Goal: Find contact information: Find contact information

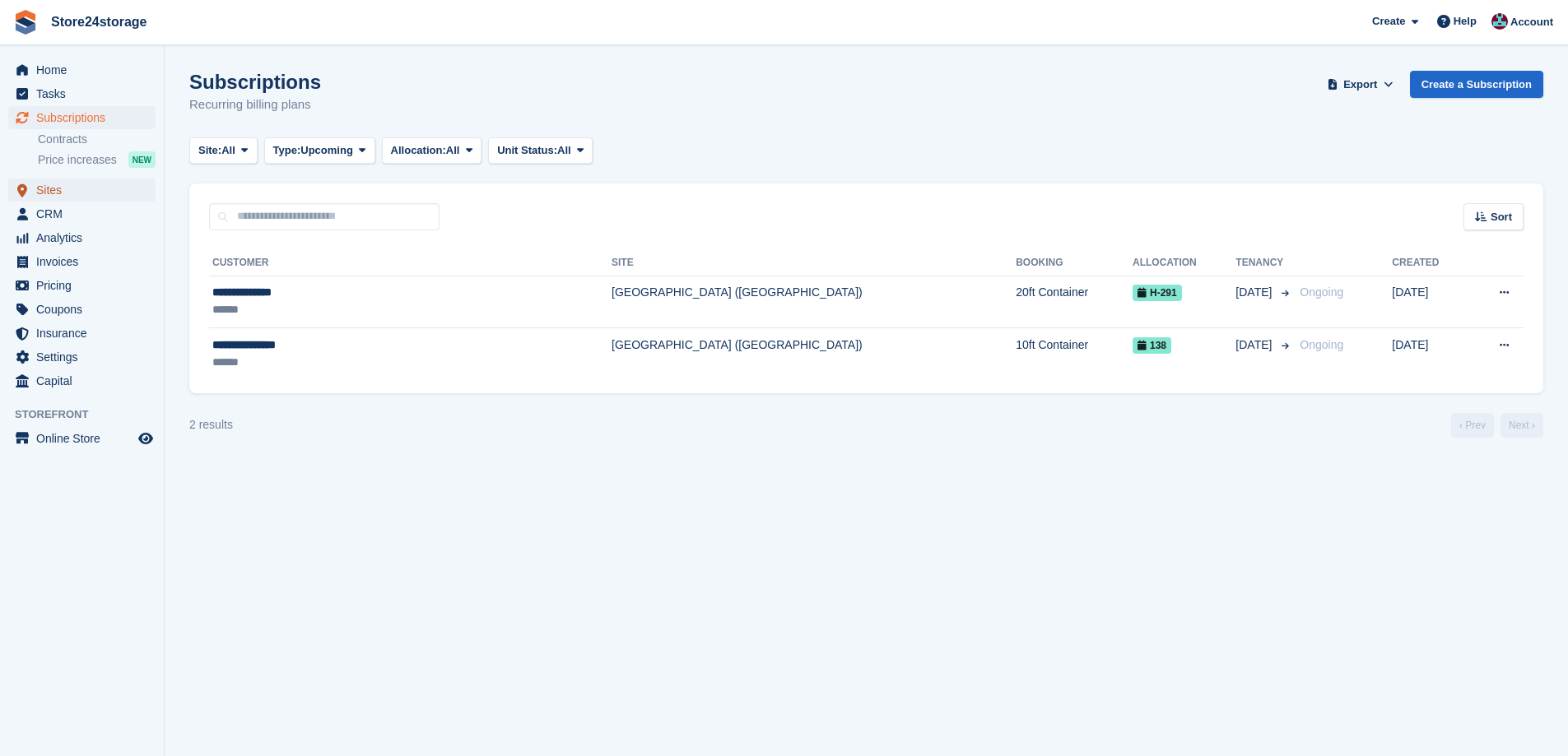
click at [66, 186] on span "Sites" at bounding box center [85, 190] width 99 height 23
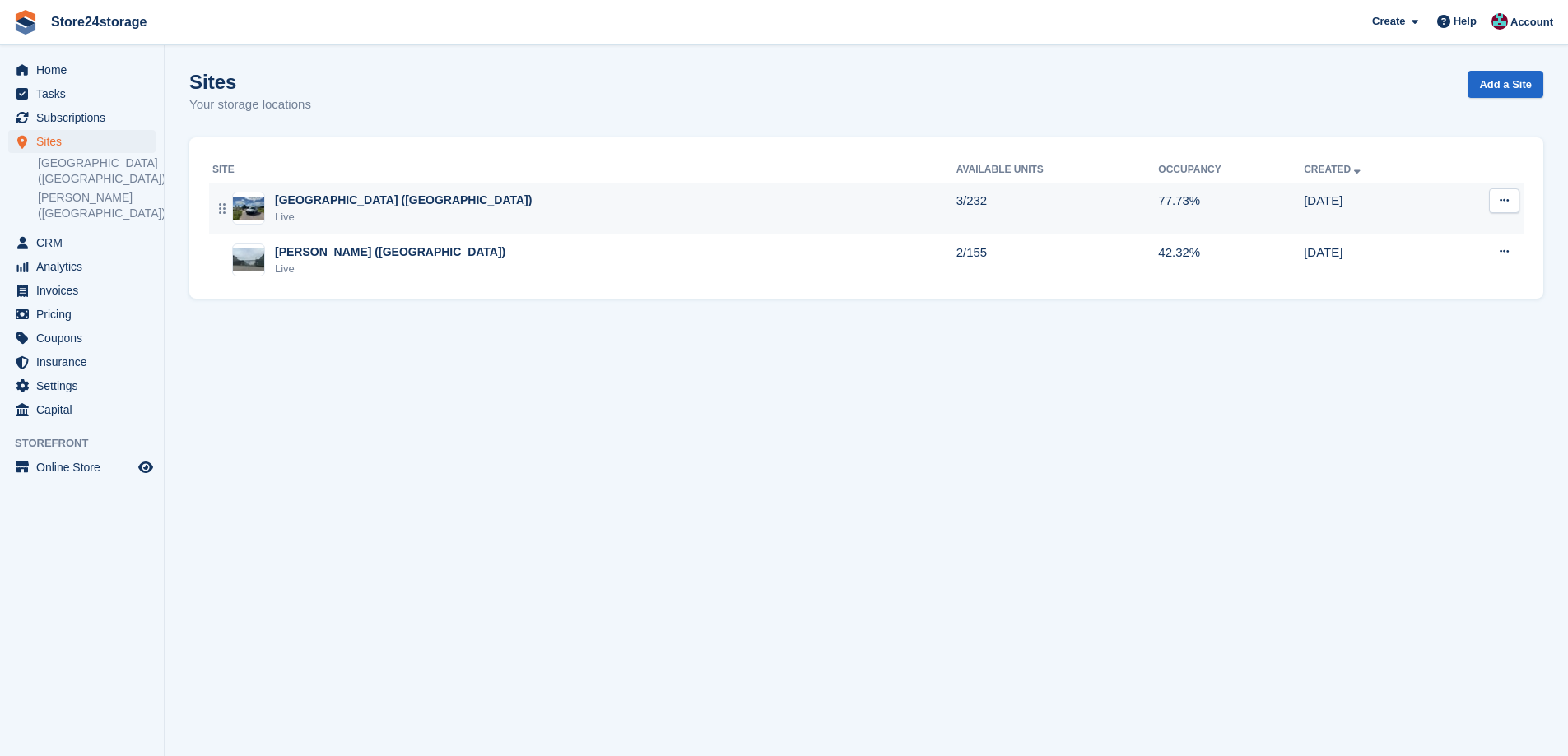
click at [304, 209] on div "[GEOGRAPHIC_DATA] ([GEOGRAPHIC_DATA])" at bounding box center [403, 200] width 257 height 17
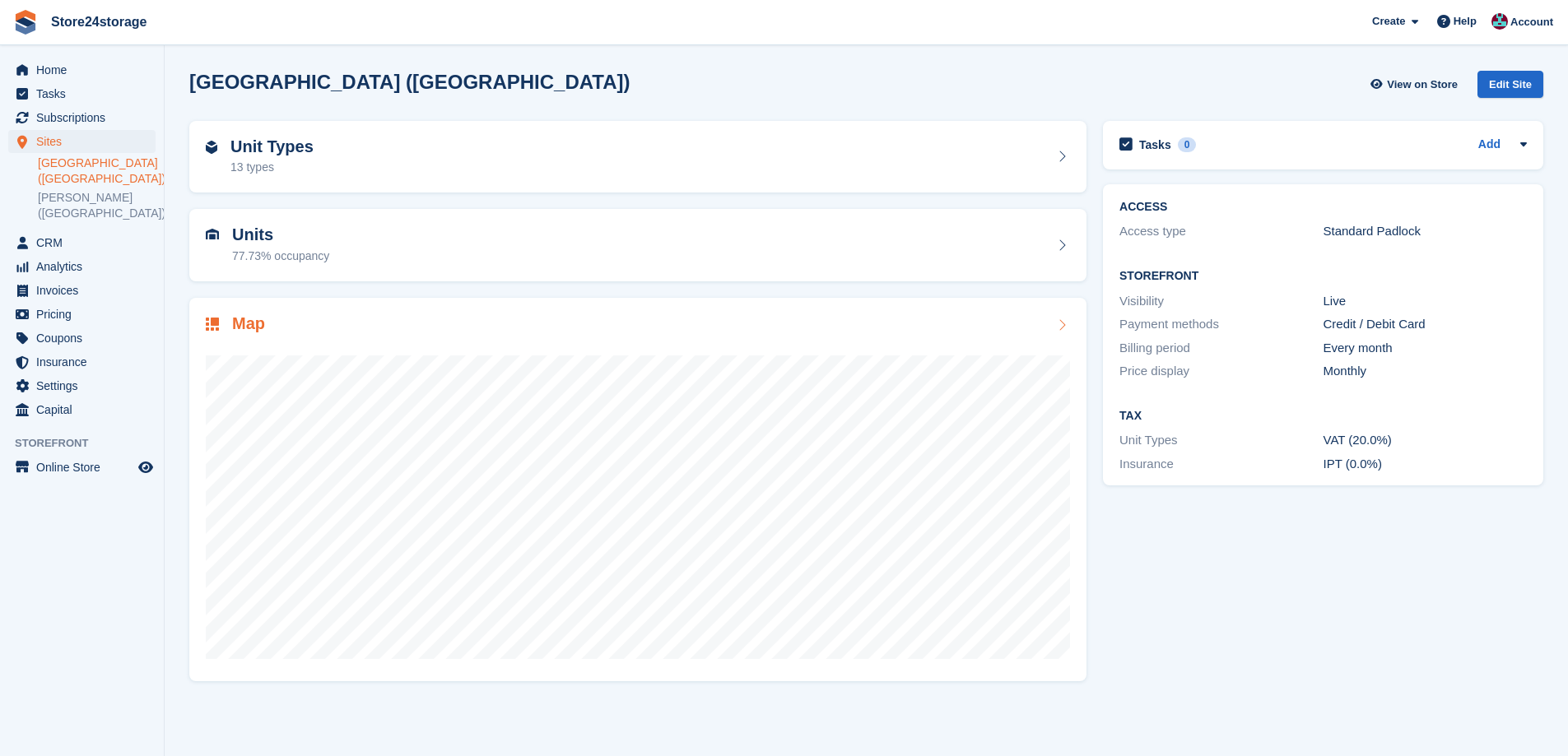
click at [345, 323] on div "Map" at bounding box center [638, 325] width 865 height 22
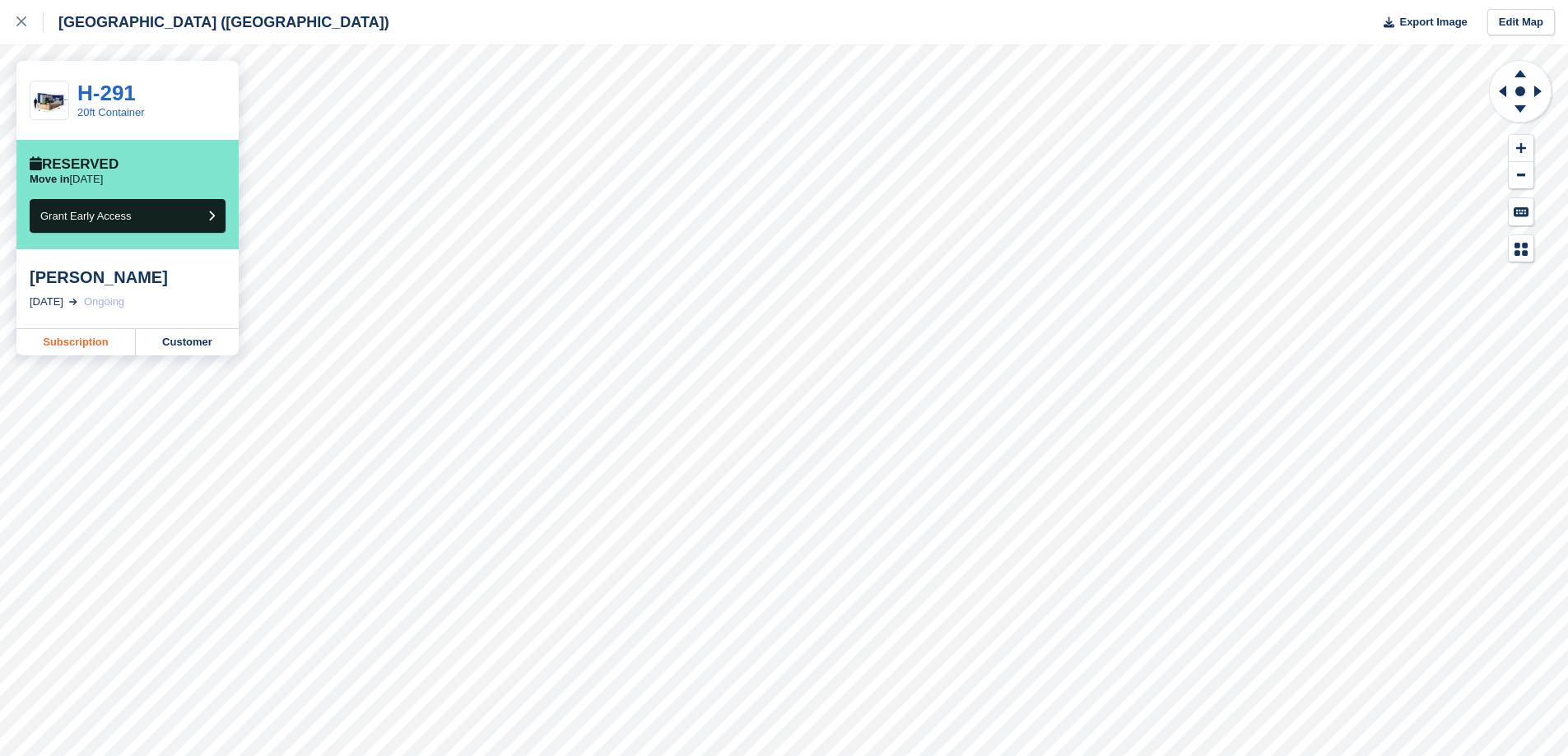
click at [94, 341] on link "Subscription" at bounding box center [75, 342] width 119 height 26
click at [90, 337] on link "Subscription" at bounding box center [75, 342] width 119 height 26
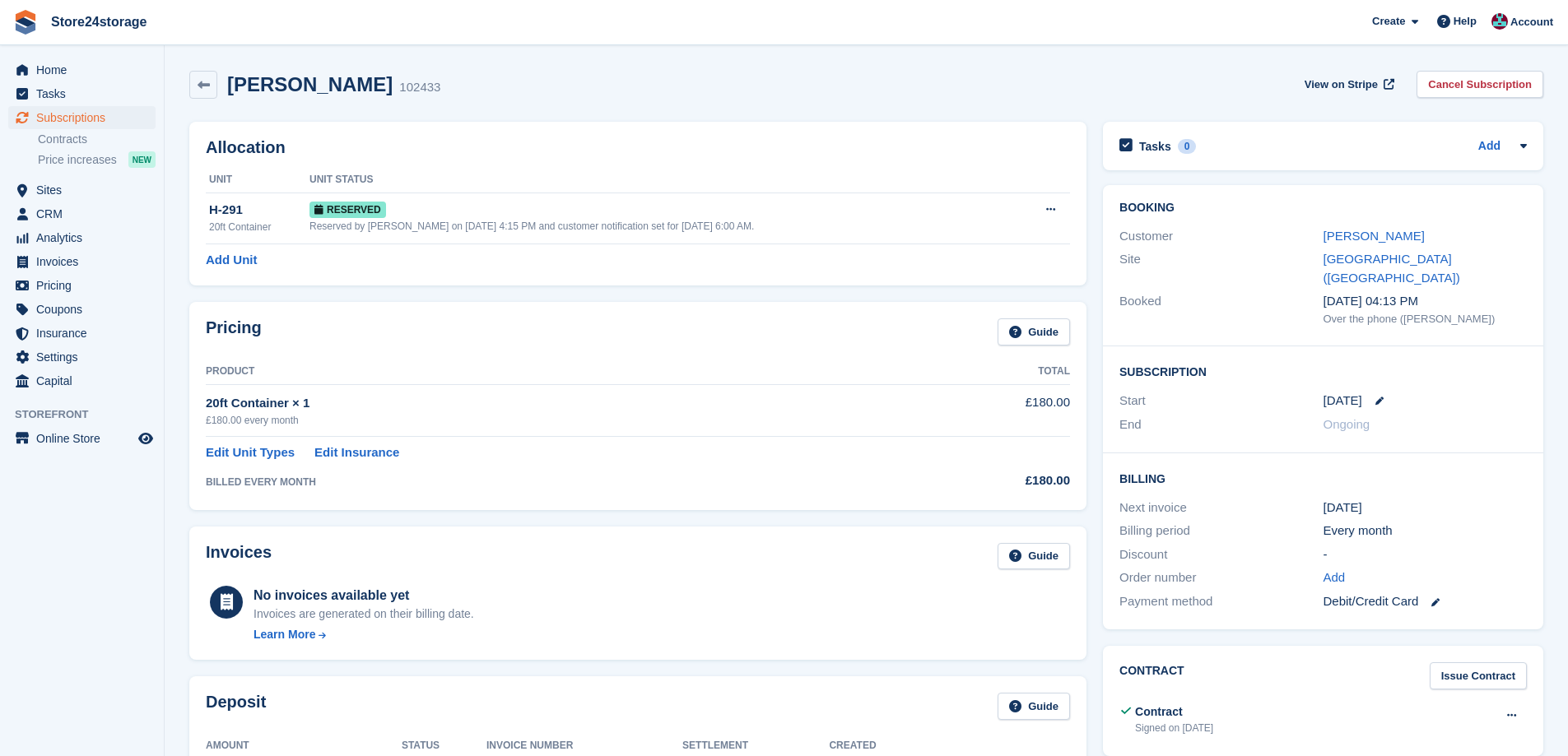
click at [297, 91] on h2 "[PERSON_NAME]" at bounding box center [310, 84] width 165 height 22
copy div "[PERSON_NAME]"
click at [1379, 240] on link "Oliver Mckeown" at bounding box center [1374, 236] width 101 height 14
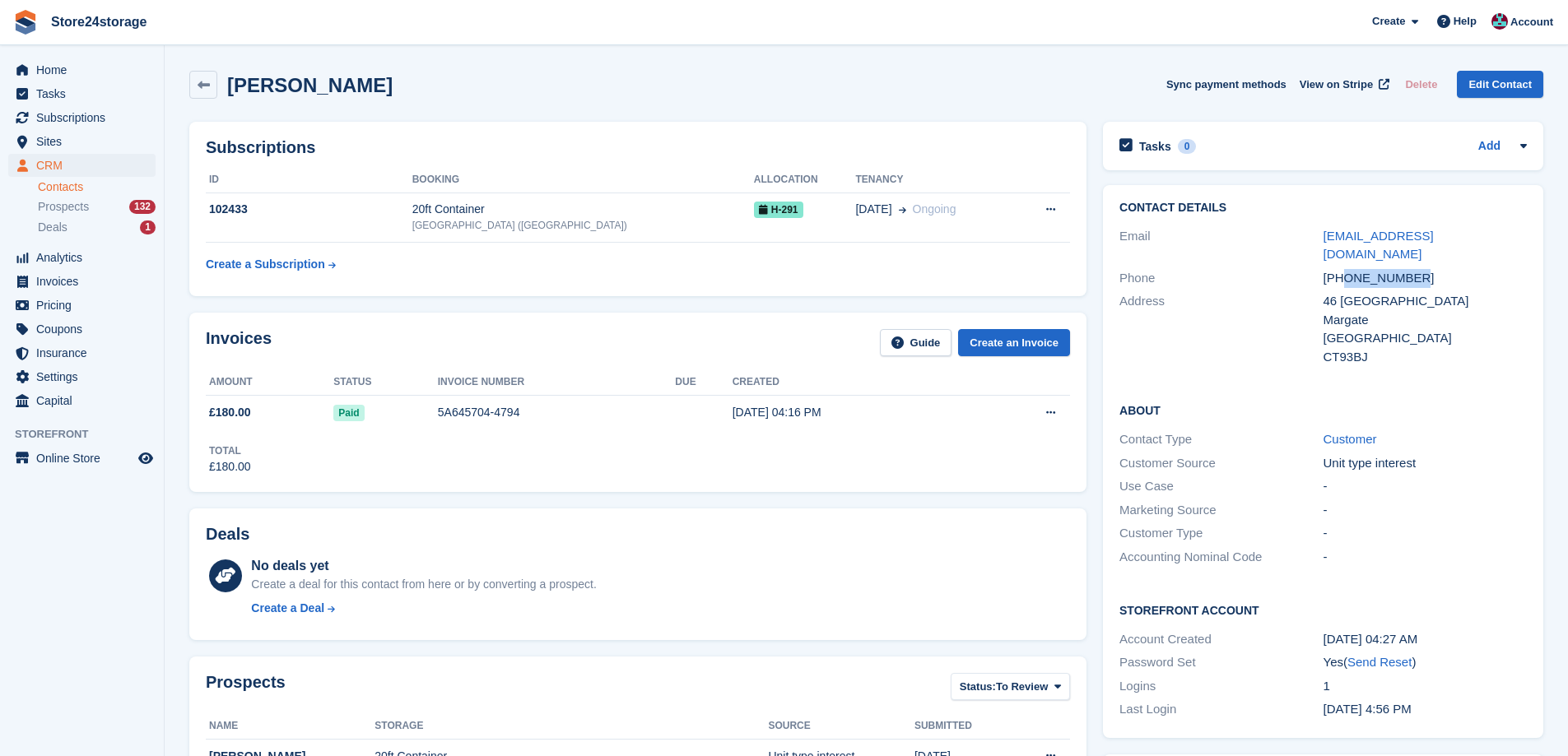
drag, startPoint x: 1414, startPoint y: 259, endPoint x: 1348, endPoint y: 259, distance: 66.0
click at [1348, 269] on div "+447909747475" at bounding box center [1425, 278] width 203 height 19
copy div "7909747475"
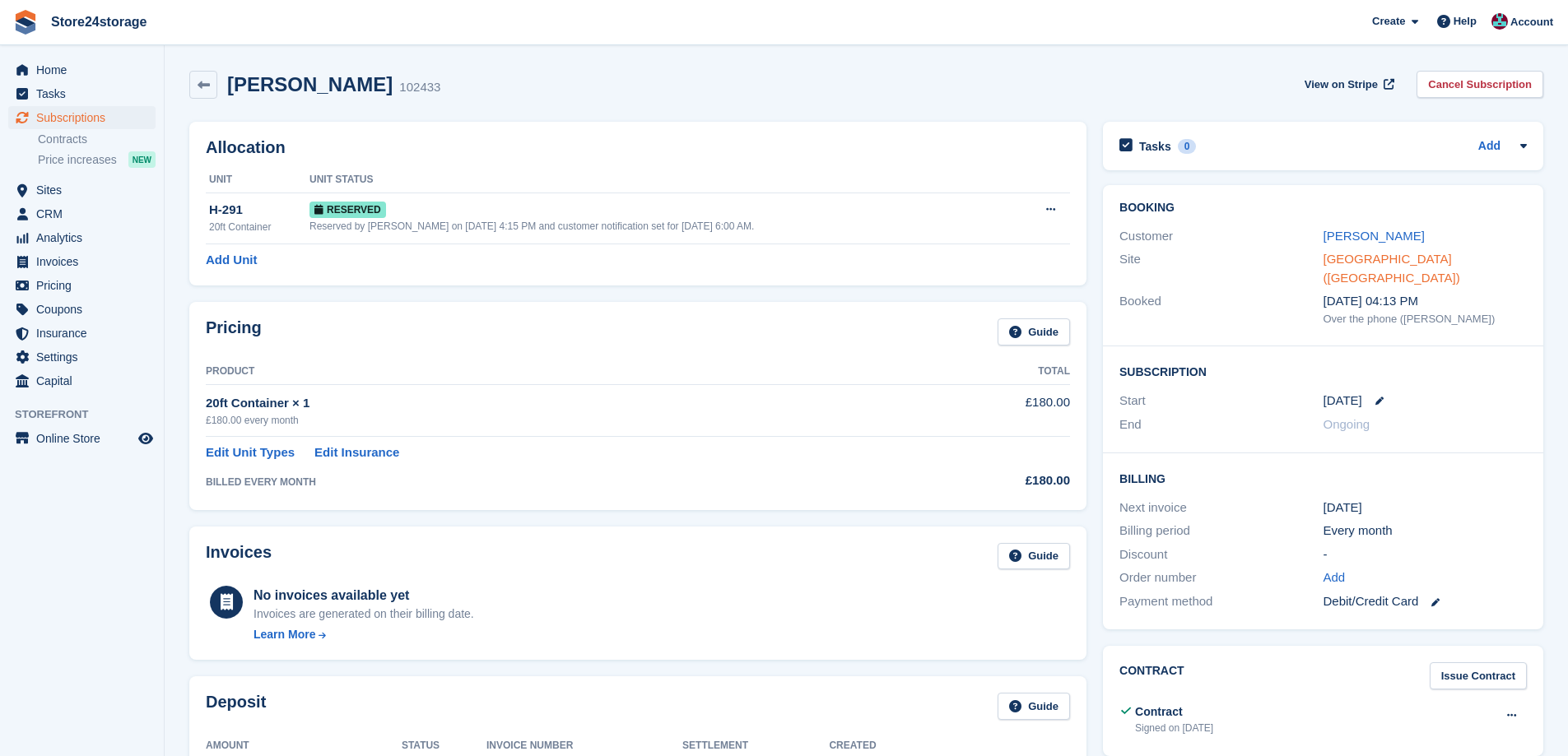
click at [1408, 262] on link "[GEOGRAPHIC_DATA] ([GEOGRAPHIC_DATA])" at bounding box center [1392, 268] width 137 height 33
click at [1394, 232] on link "[PERSON_NAME]" at bounding box center [1374, 236] width 101 height 14
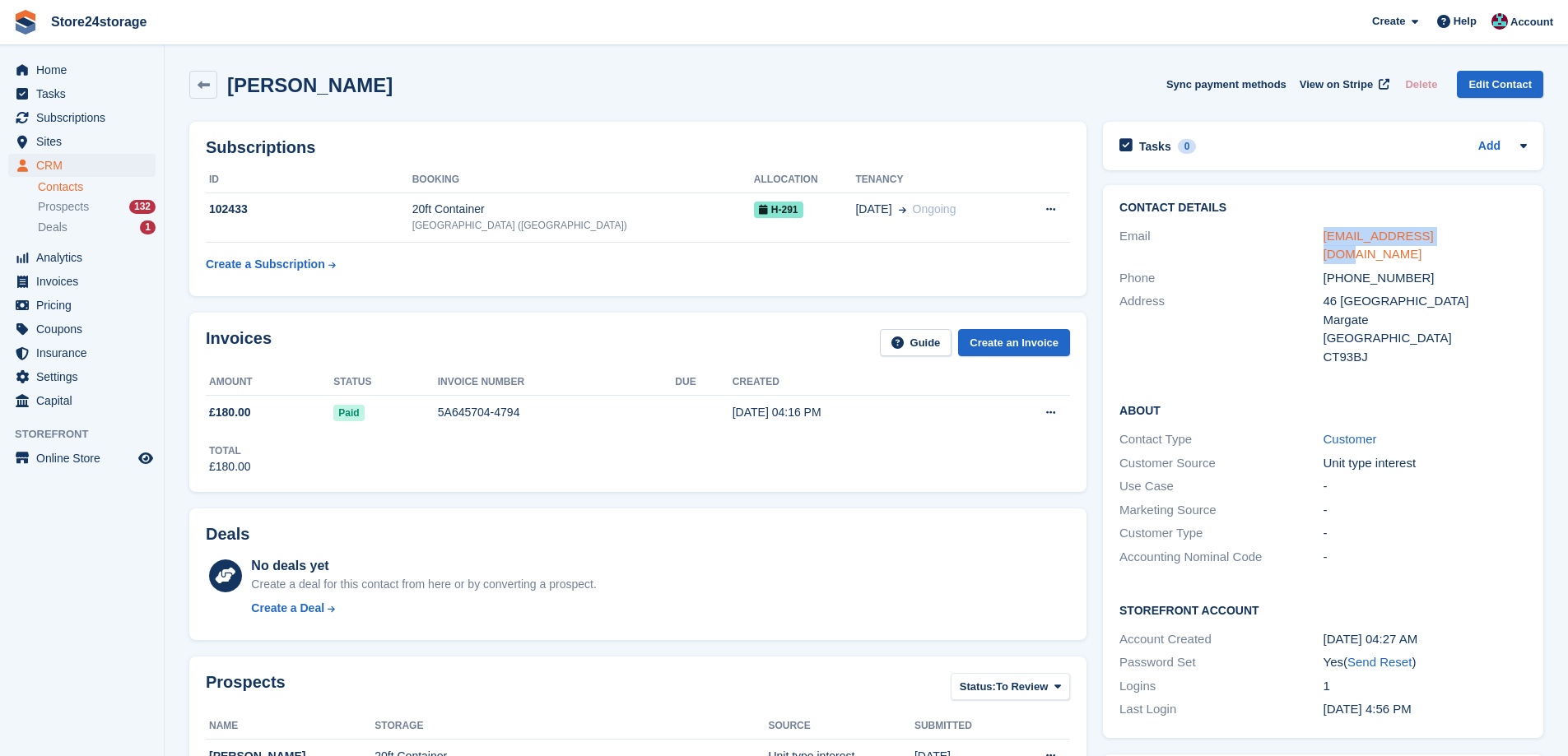
drag, startPoint x: 1448, startPoint y: 239, endPoint x: 1324, endPoint y: 240, distance: 124.0
click at [1324, 240] on div "[EMAIL_ADDRESS][DOMAIN_NAME]" at bounding box center [1425, 245] width 203 height 37
